Goal: Navigation & Orientation: Find specific page/section

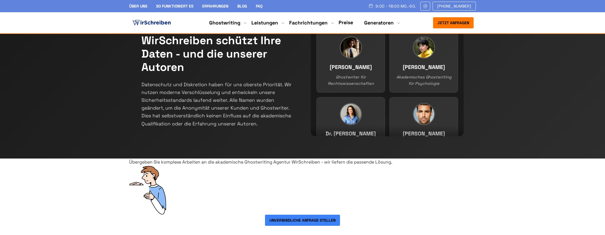
scroll to position [210, 0]
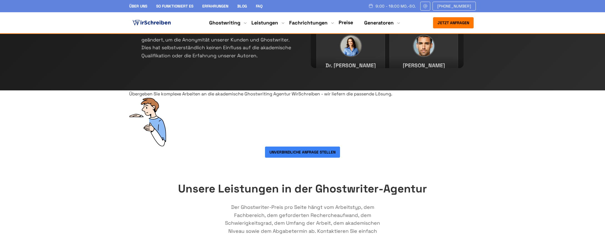
click at [349, 24] on link "Preise" at bounding box center [345, 22] width 14 height 6
click at [348, 24] on link "Preise" at bounding box center [345, 22] width 14 height 6
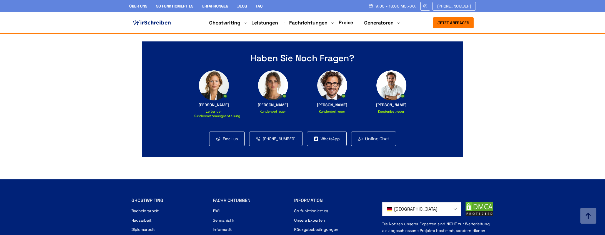
scroll to position [2109, 0]
